Goal: Information Seeking & Learning: Learn about a topic

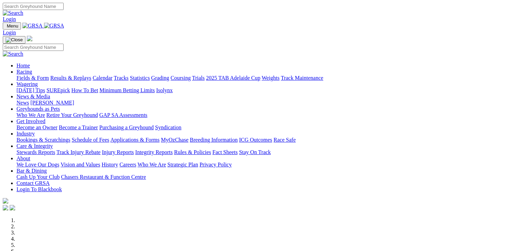
click at [70, 87] on link "SUREpick" at bounding box center [57, 90] width 23 height 6
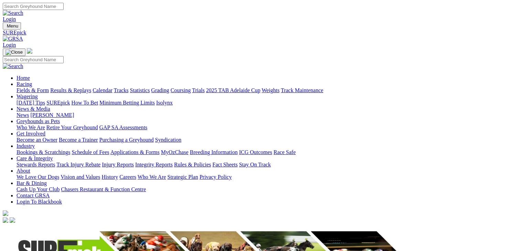
click at [45, 100] on link "[DATE] Tips" at bounding box center [31, 103] width 29 height 6
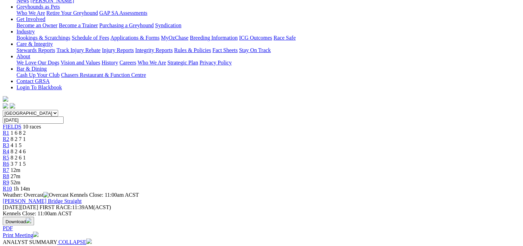
scroll to position [57, 0]
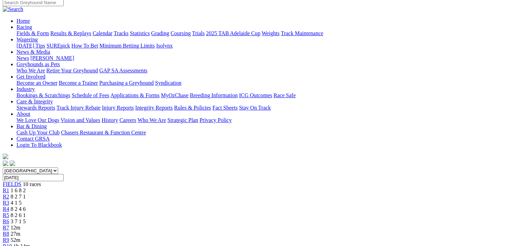
click at [12, 243] on span "R10" at bounding box center [7, 246] width 9 height 6
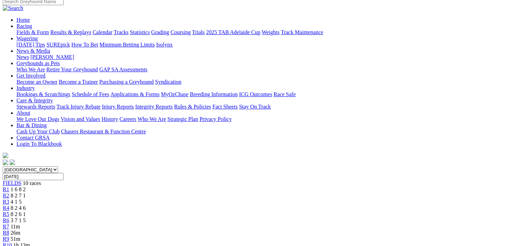
scroll to position [115, 0]
